Goal: Information Seeking & Learning: Learn about a topic

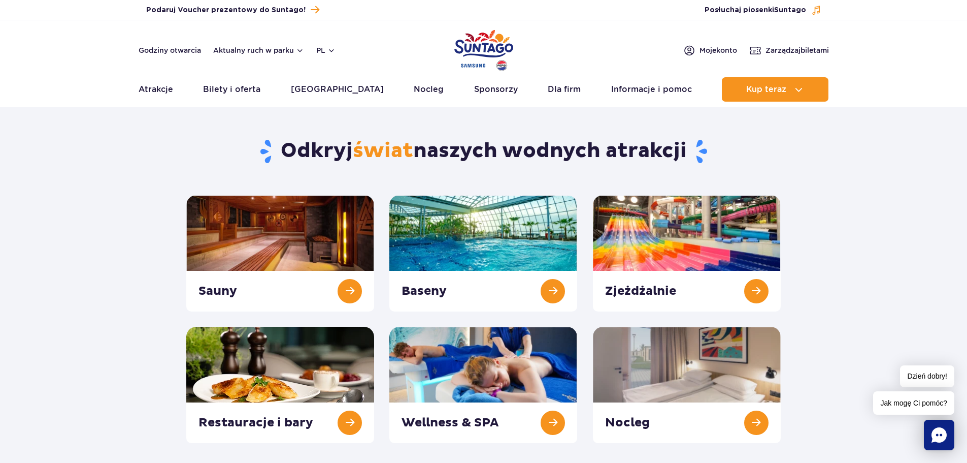
scroll to position [51, 0]
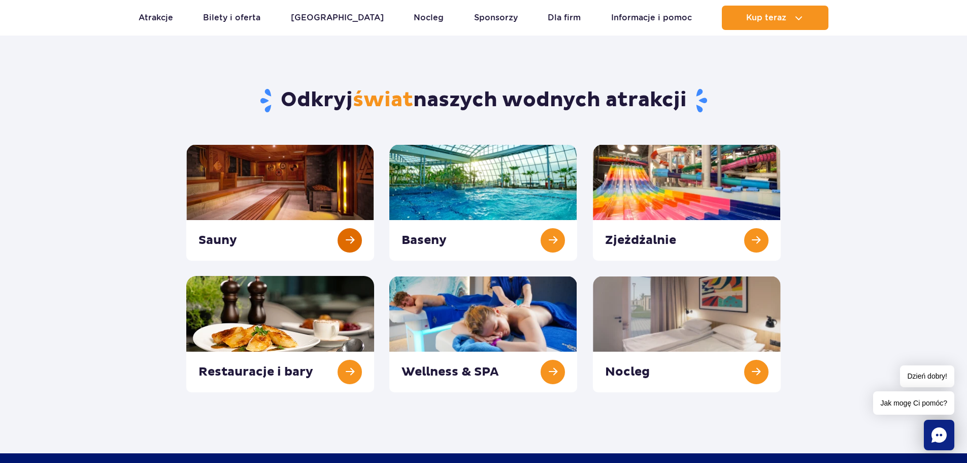
click at [347, 236] on link at bounding box center [280, 202] width 188 height 116
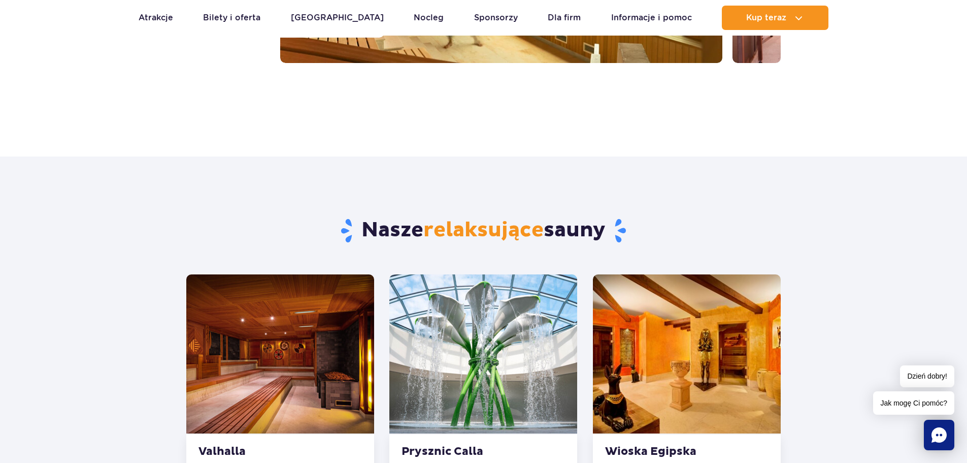
scroll to position [254, 0]
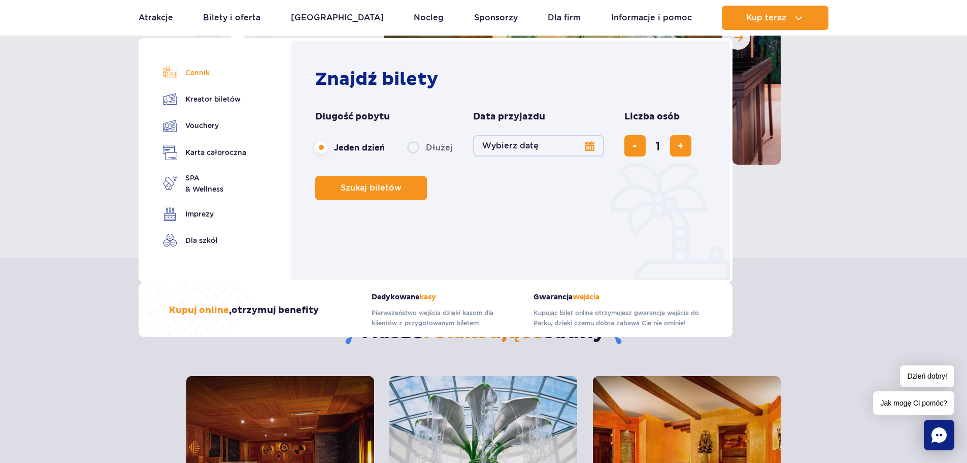
click at [200, 66] on link "Cennik" at bounding box center [204, 72] width 83 height 14
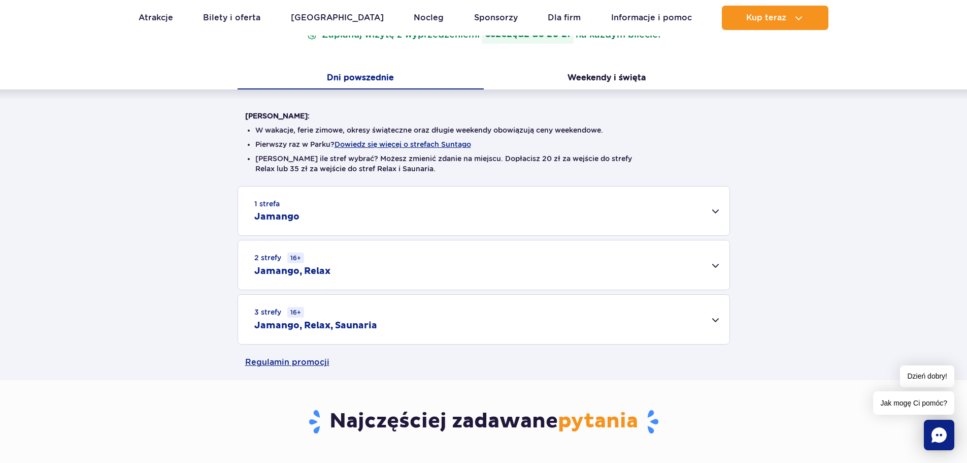
scroll to position [203, 0]
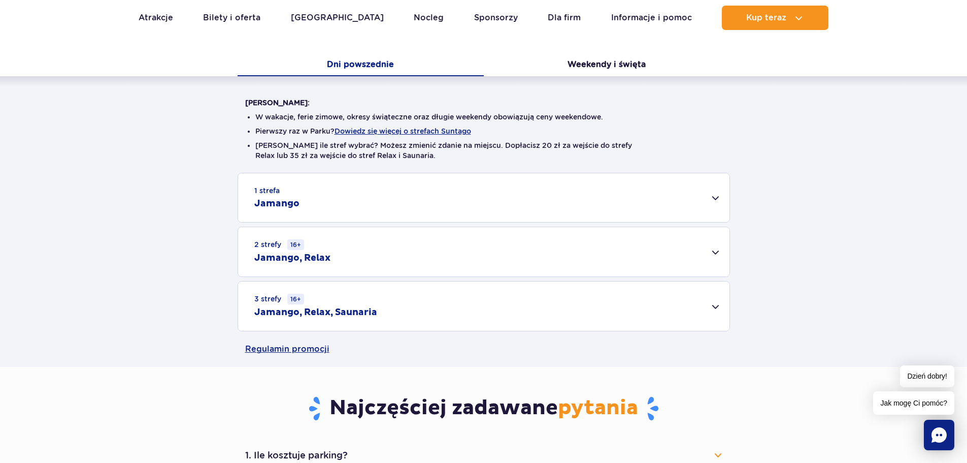
click at [716, 198] on div "1 strefa Jamango" at bounding box center [483, 197] width 491 height 49
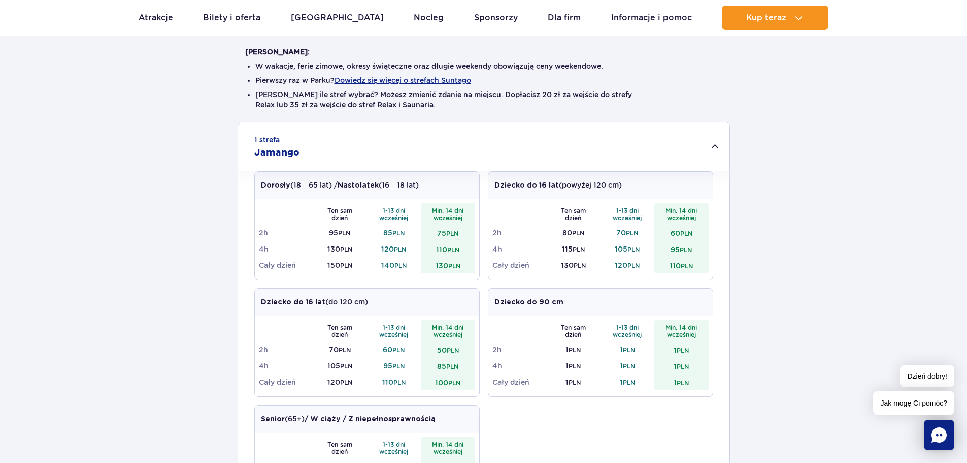
scroll to position [0, 0]
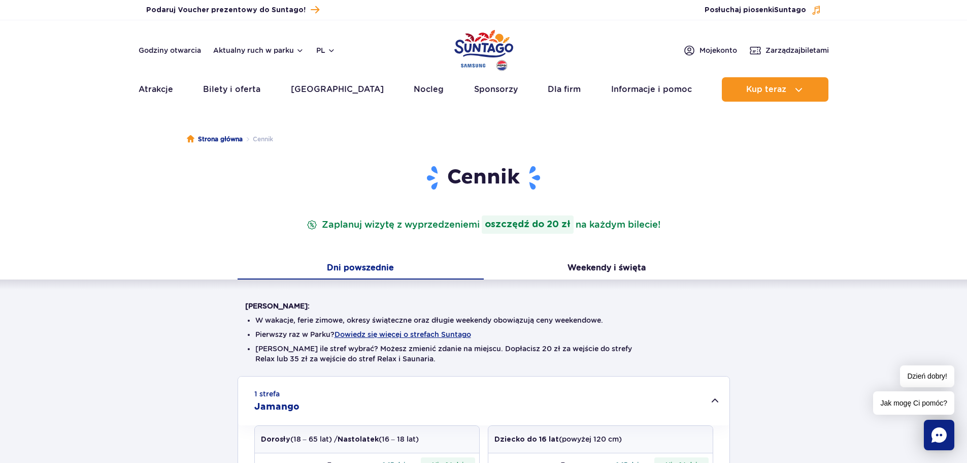
click at [715, 401] on div "1 strefa Jamango" at bounding box center [483, 400] width 491 height 49
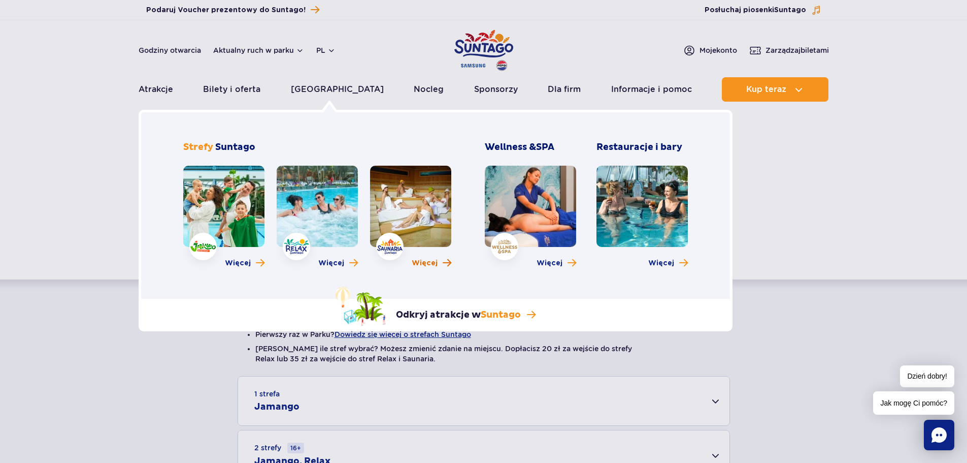
click at [430, 264] on span "Więcej" at bounding box center [425, 263] width 26 height 10
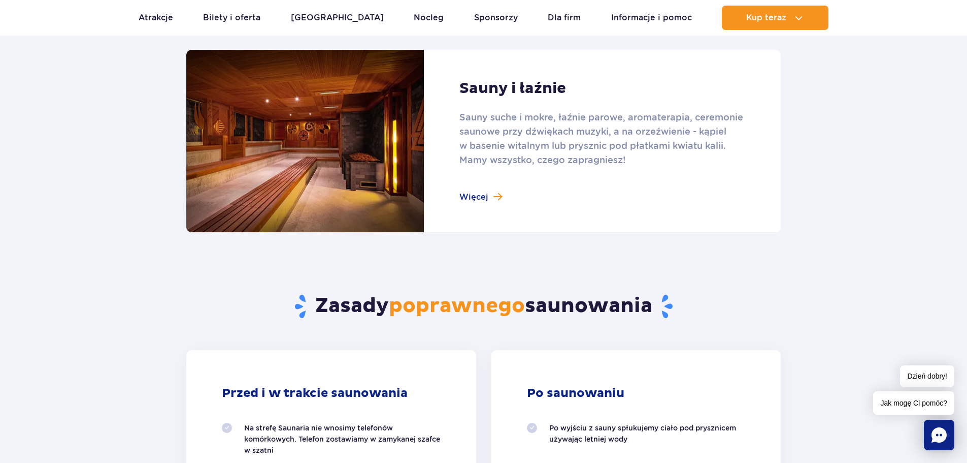
scroll to position [660, 0]
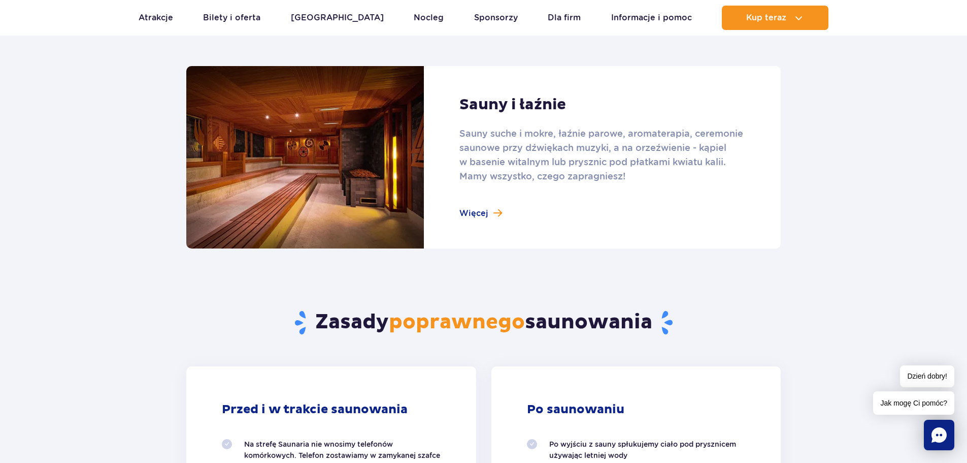
click at [485, 211] on link at bounding box center [483, 157] width 595 height 182
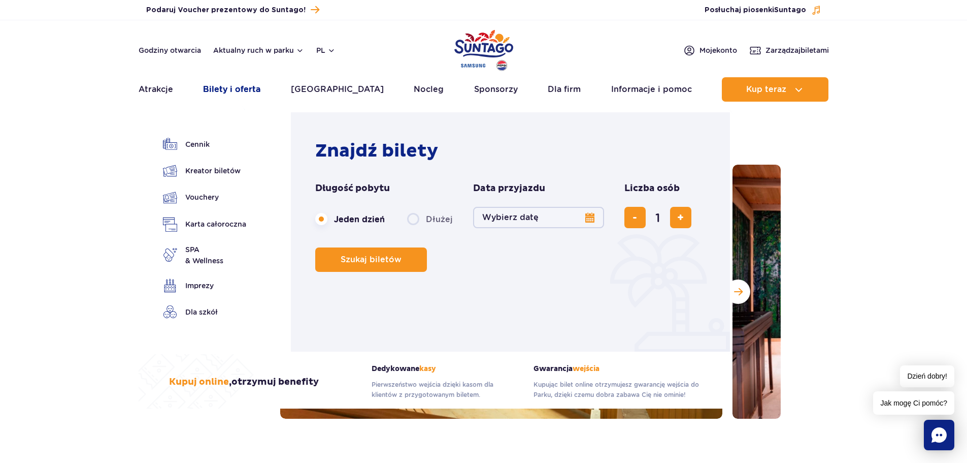
click at [230, 86] on link "Bilety i oferta" at bounding box center [231, 89] width 57 height 24
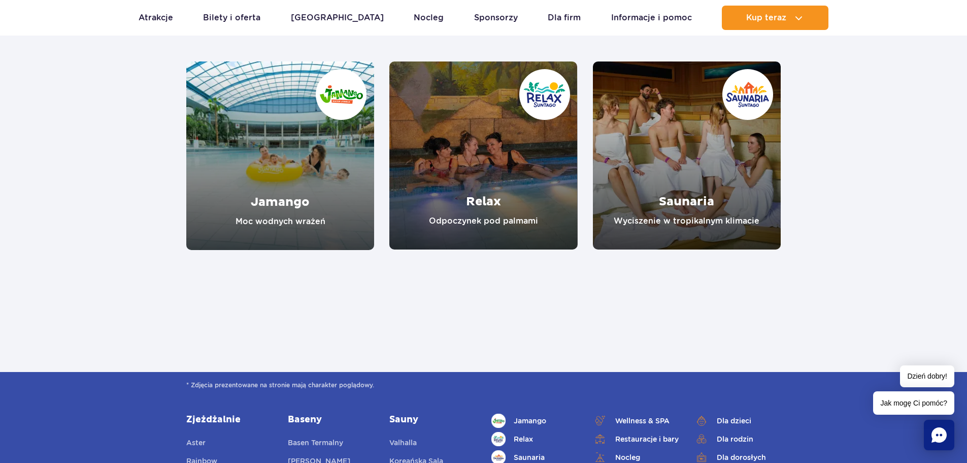
scroll to position [914, 0]
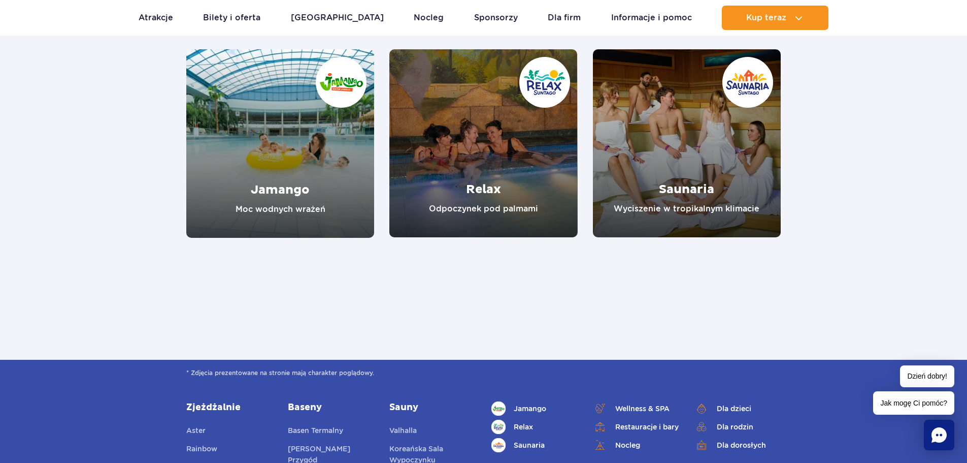
click at [683, 191] on link "Saunaria" at bounding box center [687, 143] width 188 height 188
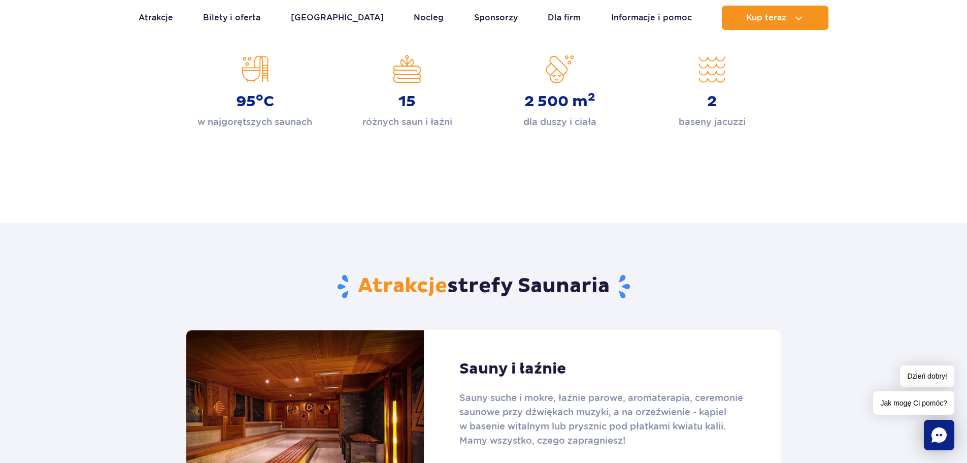
scroll to position [355, 0]
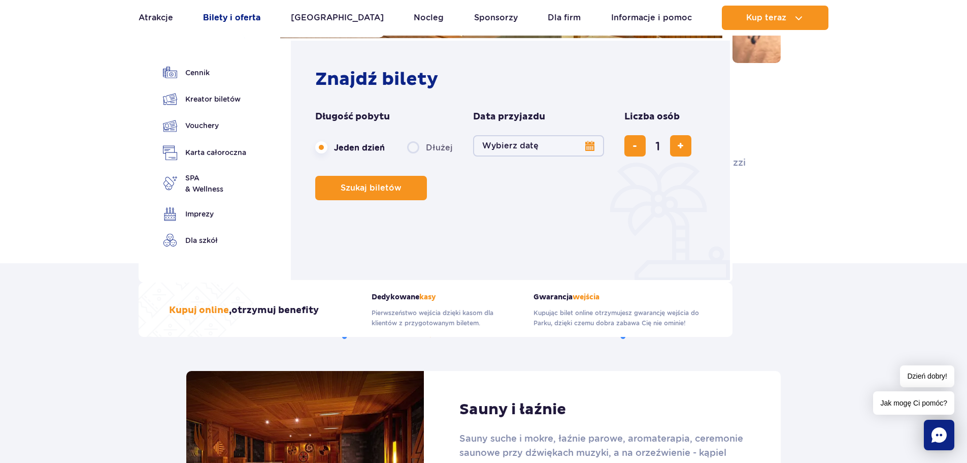
click at [232, 17] on link "Bilety i oferta" at bounding box center [231, 18] width 57 height 24
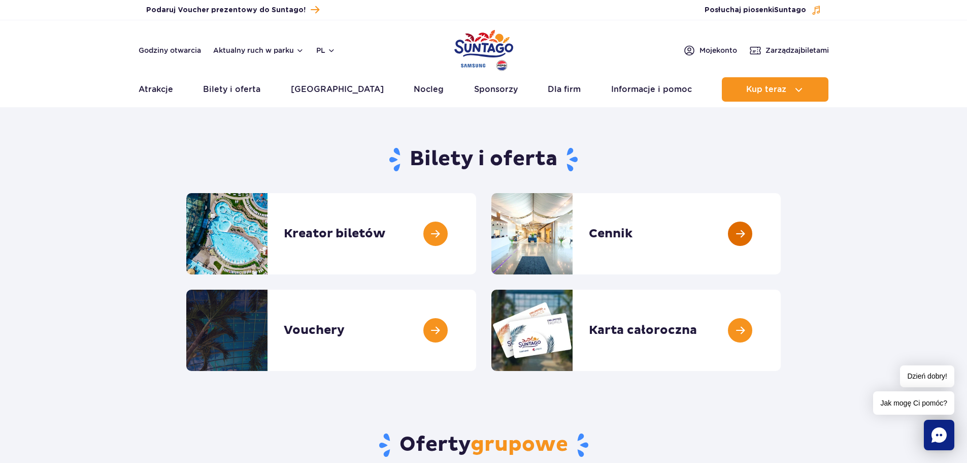
click at [781, 231] on link at bounding box center [781, 233] width 0 height 81
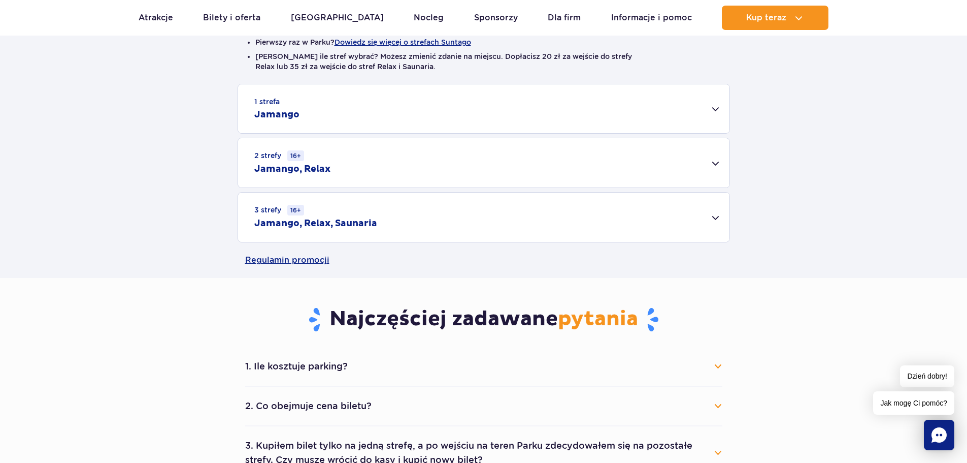
scroll to position [305, 0]
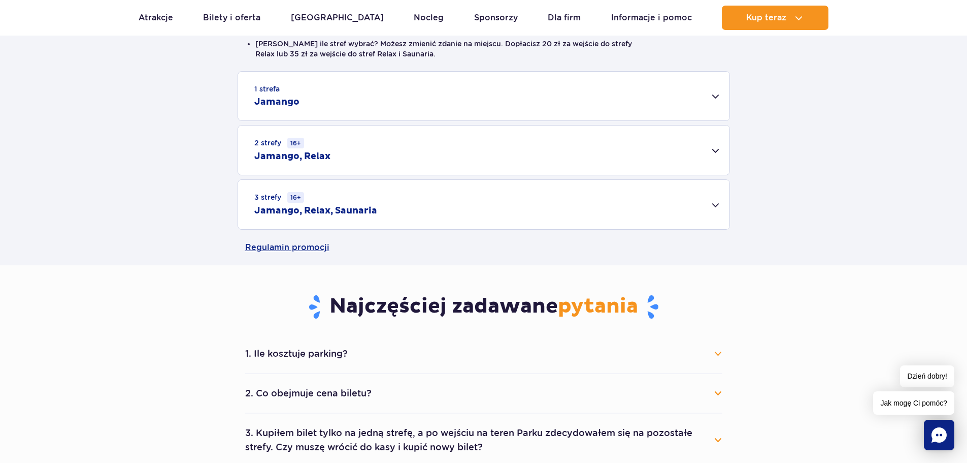
click at [714, 205] on div "3 strefy 16+ Jamango, Relax, Saunaria" at bounding box center [483, 204] width 491 height 49
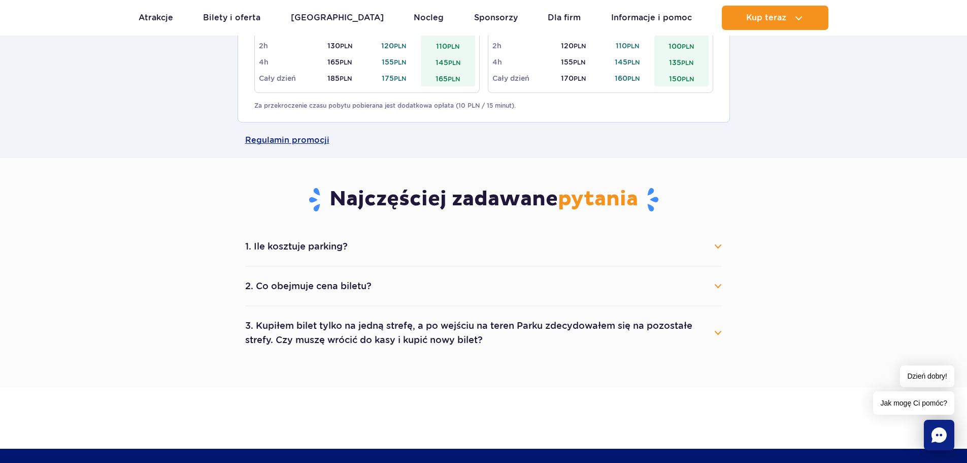
scroll to position [558, 0]
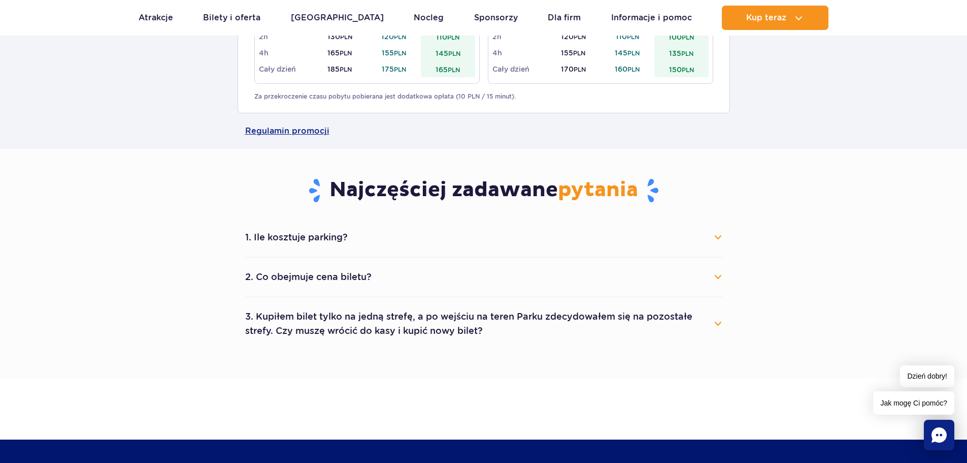
click at [718, 274] on button "2. Co obejmuje cena biletu?" at bounding box center [483, 277] width 477 height 22
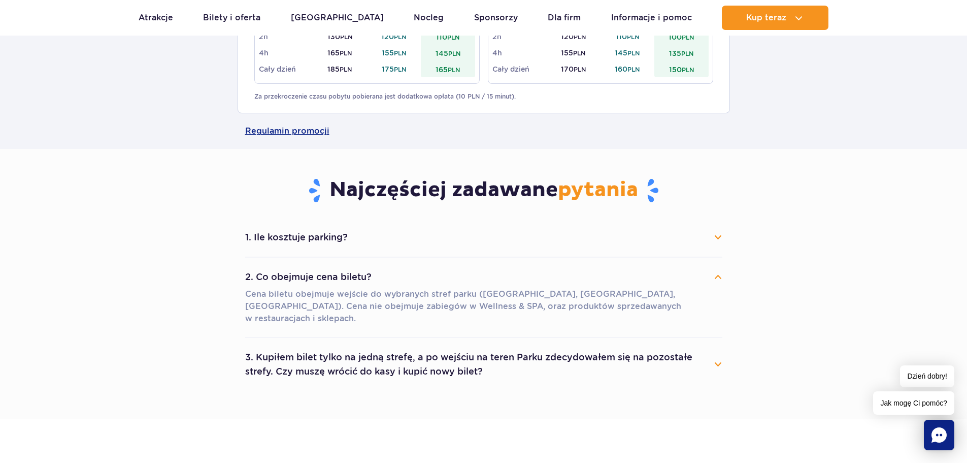
click at [722, 346] on button "3. Kupiłem bilet tylko na jedną strefę, a po wejściu na teren Parku zdecydowałe…" at bounding box center [483, 364] width 477 height 37
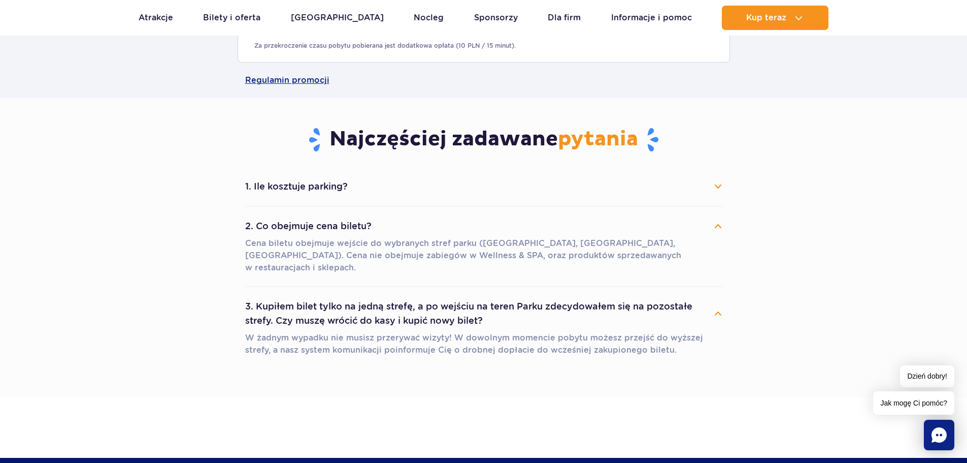
scroll to position [660, 0]
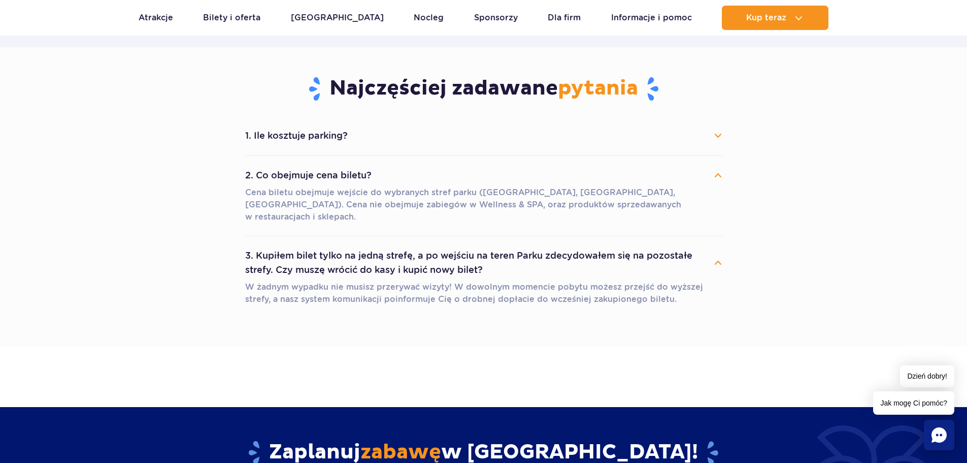
click at [718, 249] on button "3. Kupiłem bilet tylko na jedną strefę, a po wejściu na teren Parku zdecydowałe…" at bounding box center [483, 262] width 477 height 37
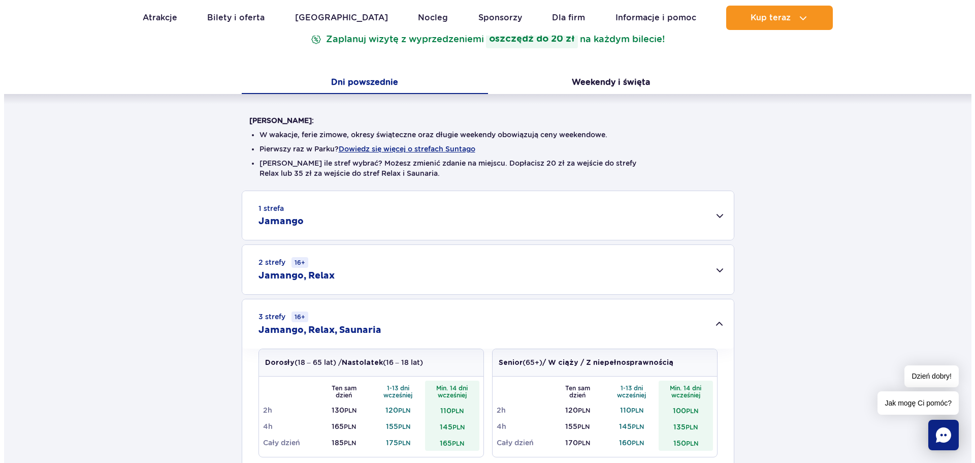
scroll to position [152, 0]
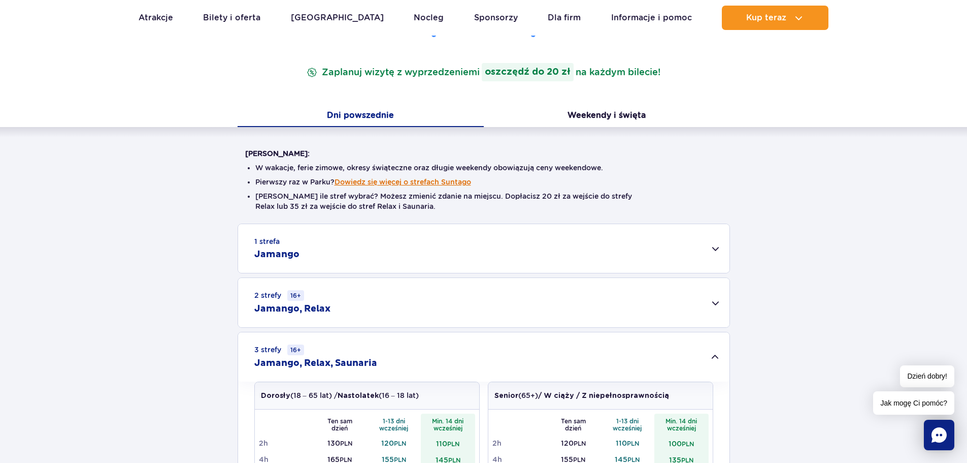
click at [398, 180] on button "Dowiedz się więcej o strefach Suntago" at bounding box center [403, 182] width 137 height 8
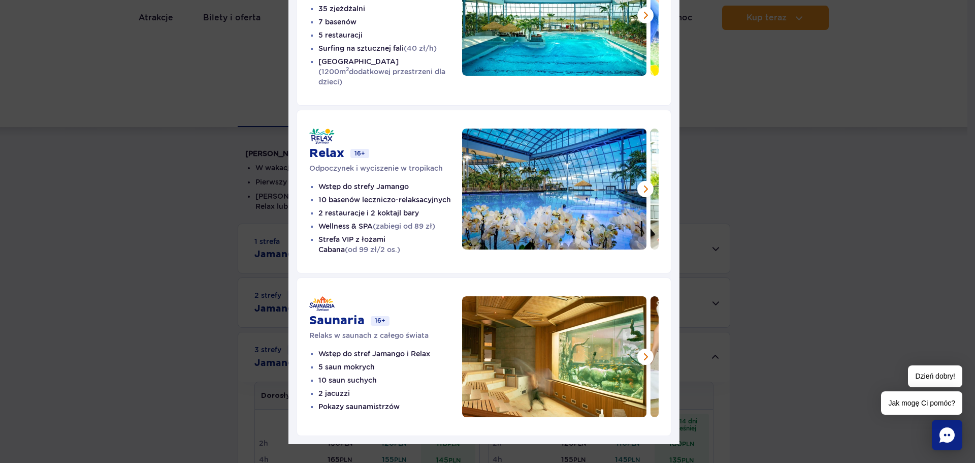
scroll to position [156, 0]
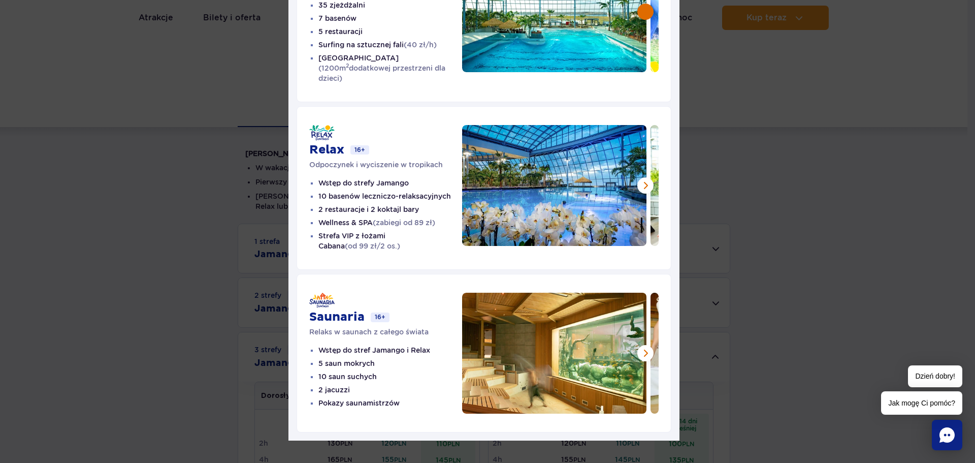
click at [641, 16] on button at bounding box center [645, 12] width 16 height 16
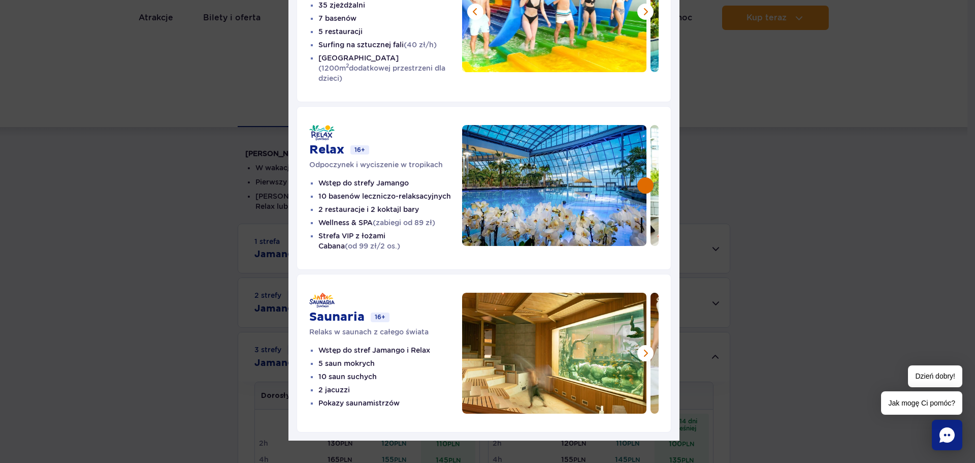
click at [642, 182] on button at bounding box center [645, 185] width 16 height 16
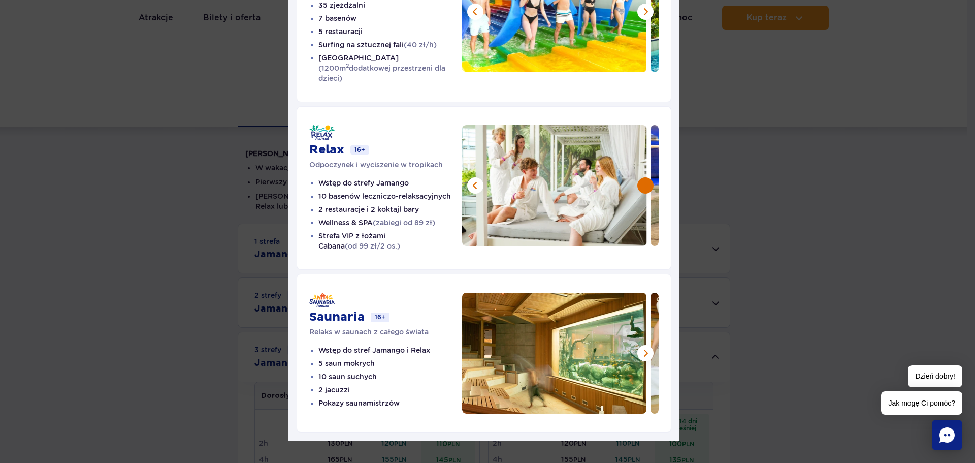
click at [642, 182] on button at bounding box center [645, 185] width 16 height 16
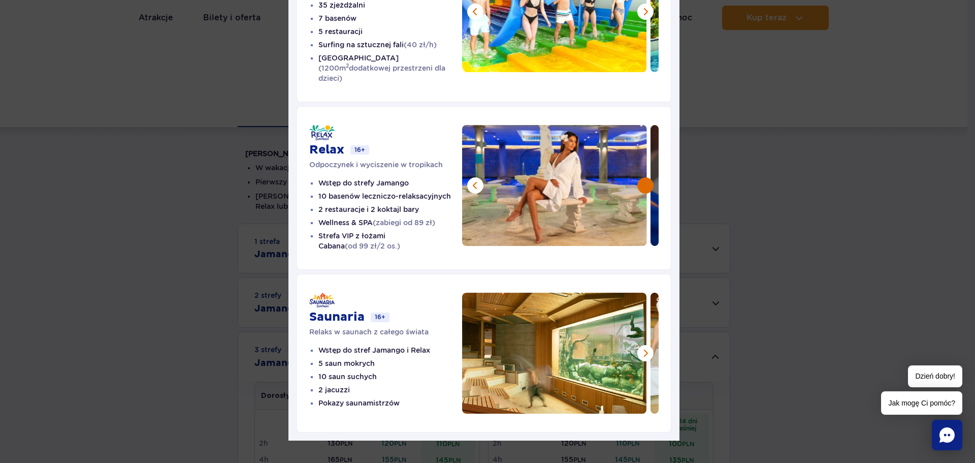
click at [640, 177] on button at bounding box center [645, 185] width 16 height 16
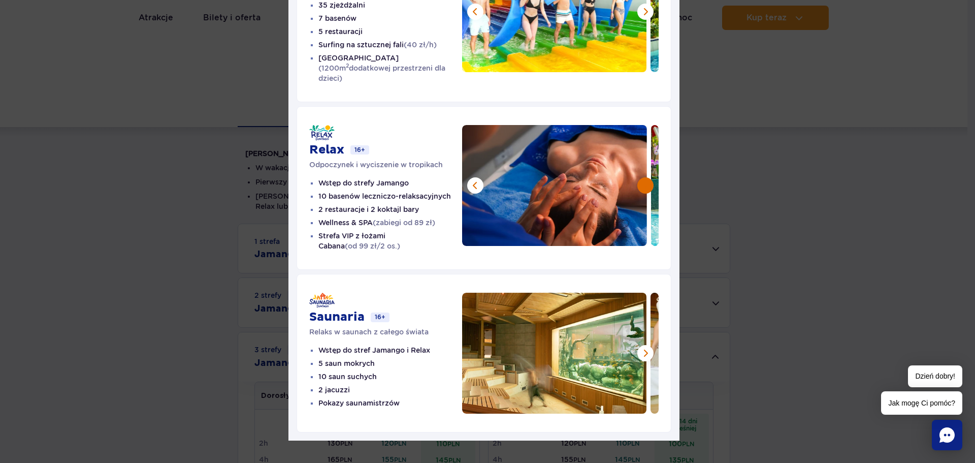
click at [640, 177] on button at bounding box center [645, 185] width 16 height 16
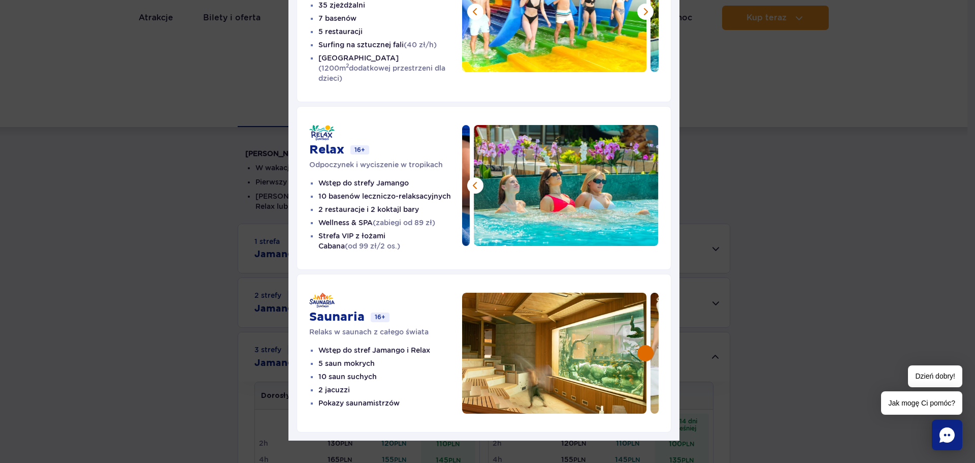
click at [639, 345] on button at bounding box center [645, 353] width 16 height 16
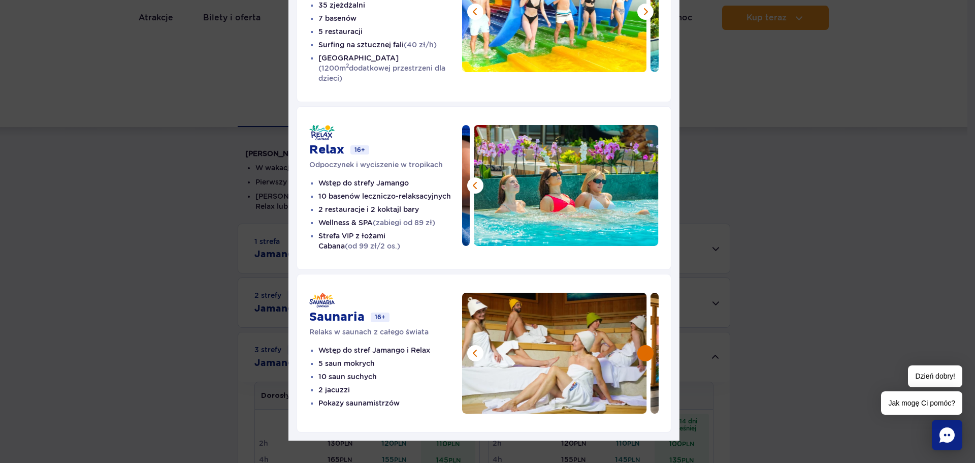
click at [639, 345] on button at bounding box center [645, 353] width 16 height 16
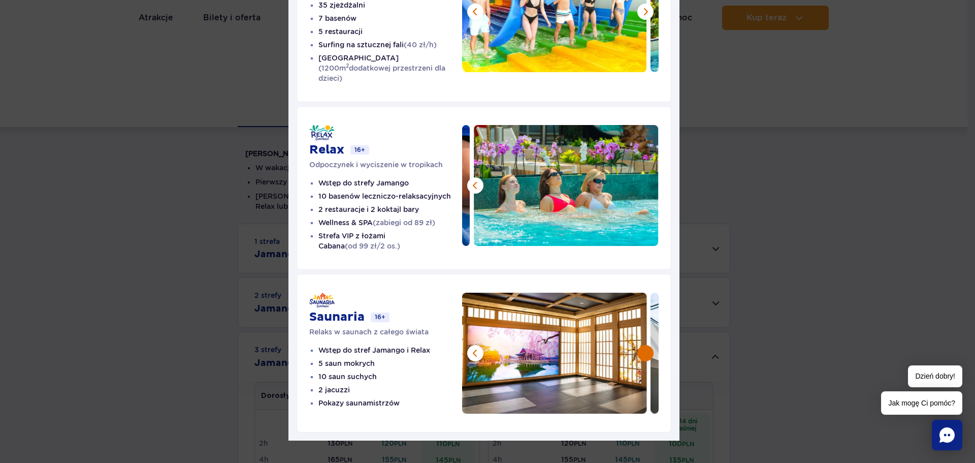
click at [639, 345] on button at bounding box center [645, 353] width 16 height 16
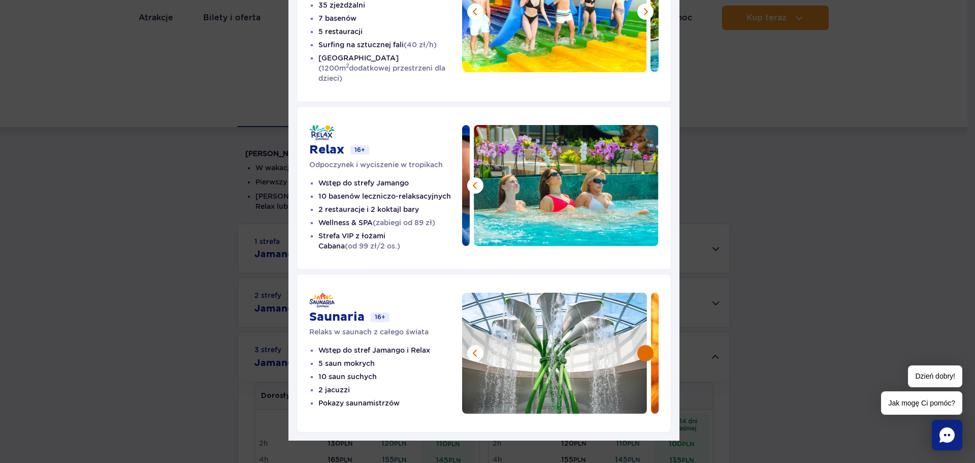
click at [639, 345] on button at bounding box center [645, 353] width 16 height 16
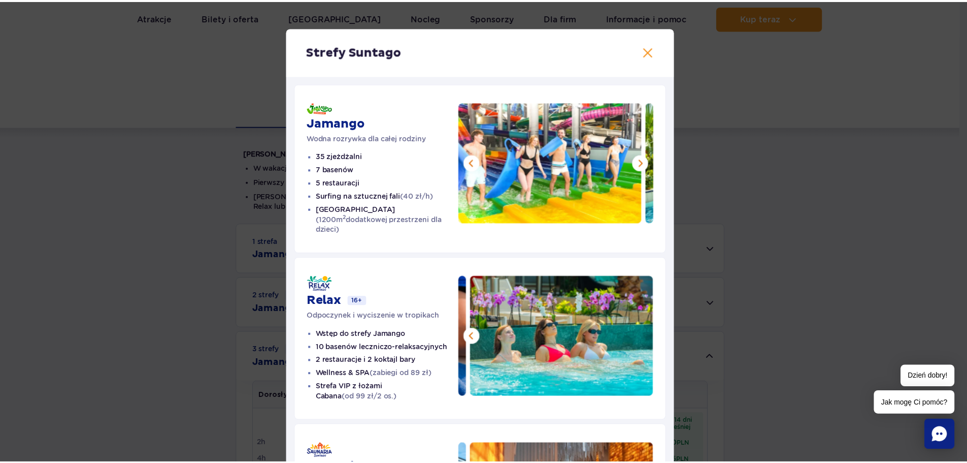
scroll to position [0, 0]
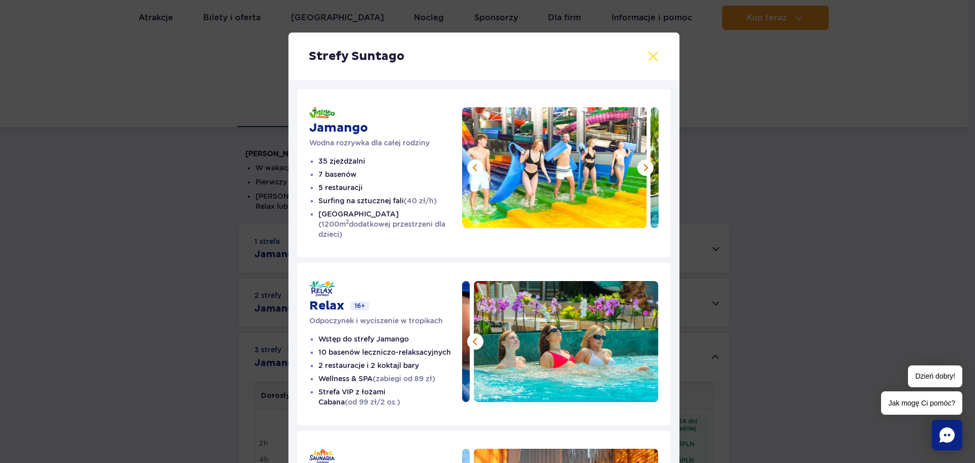
click at [647, 52] on button at bounding box center [653, 56] width 12 height 12
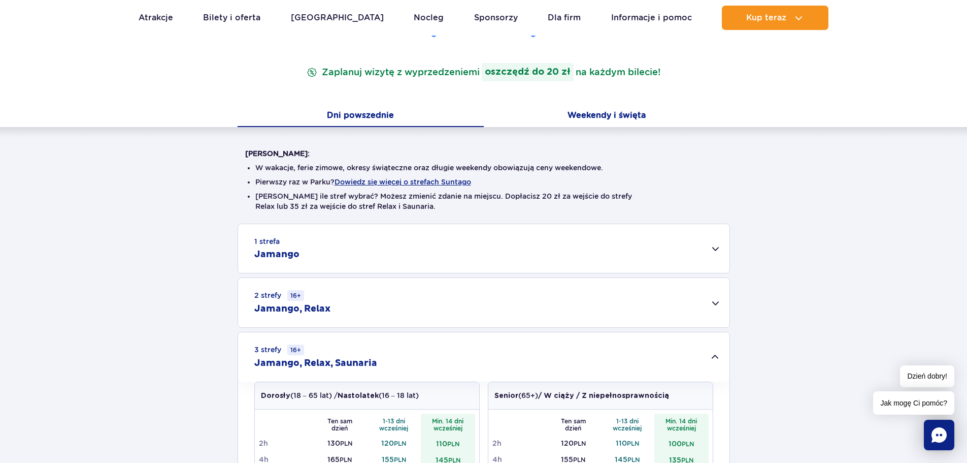
click at [616, 115] on button "Weekendy i święta" at bounding box center [607, 116] width 246 height 21
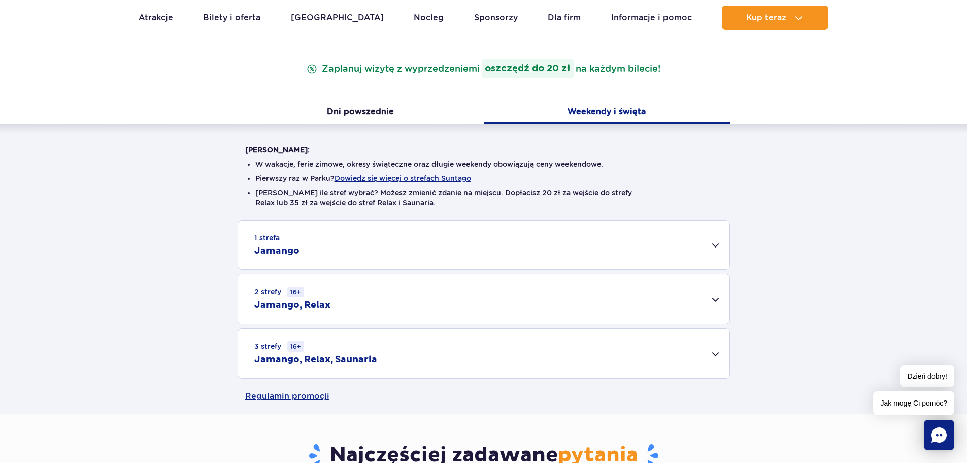
scroll to position [152, 0]
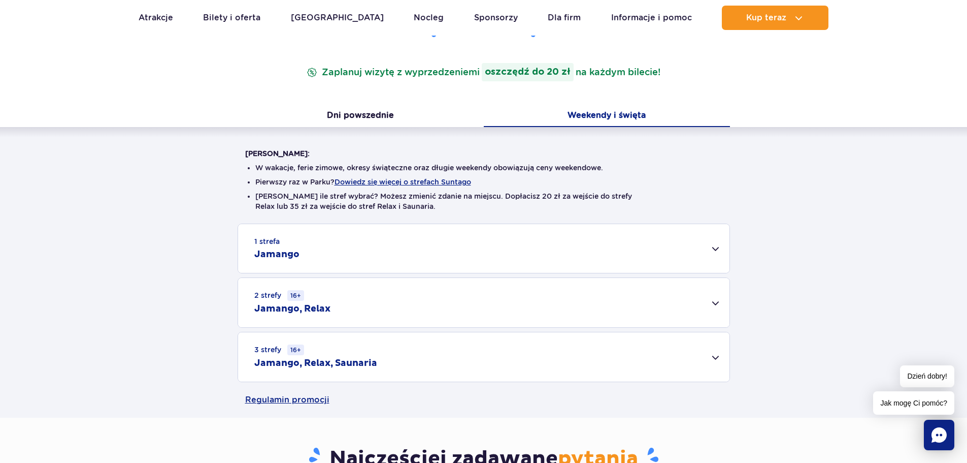
click at [714, 358] on div "3 strefy 16+ Jamango, Relax, Saunaria" at bounding box center [483, 356] width 491 height 49
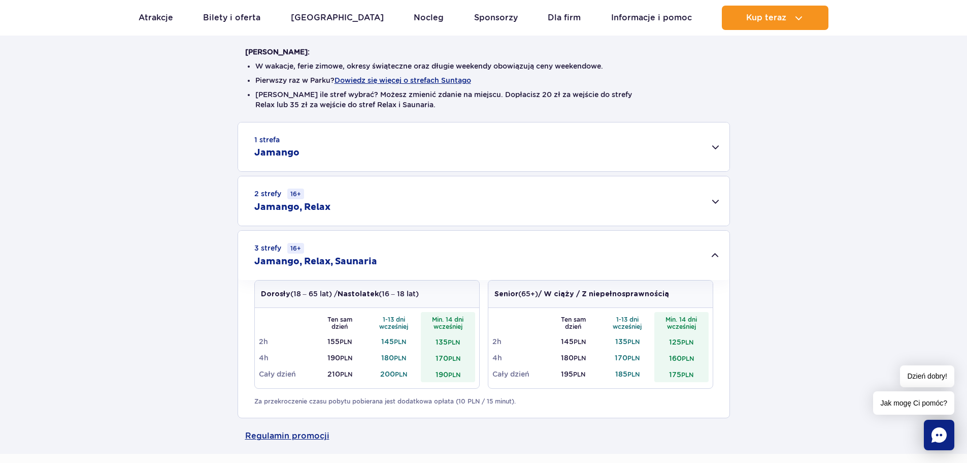
scroll to position [0, 0]
